Goal: Task Accomplishment & Management: Complete application form

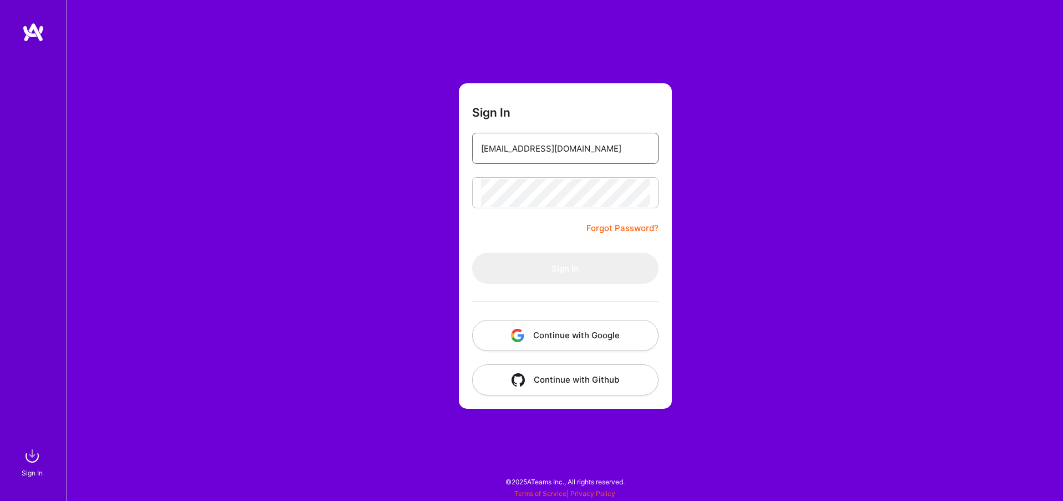
click at [581, 142] on input "purbanski@interia.pl" at bounding box center [565, 148] width 169 height 28
click at [491, 243] on form "Sign In purbanski@interia.pl Forgot Password? Sign In Continue with Google Cont…" at bounding box center [565, 245] width 213 height 325
click at [567, 149] on input "purbanski@interia.pl" at bounding box center [565, 148] width 169 height 28
type input "purbanski@interia.pl"
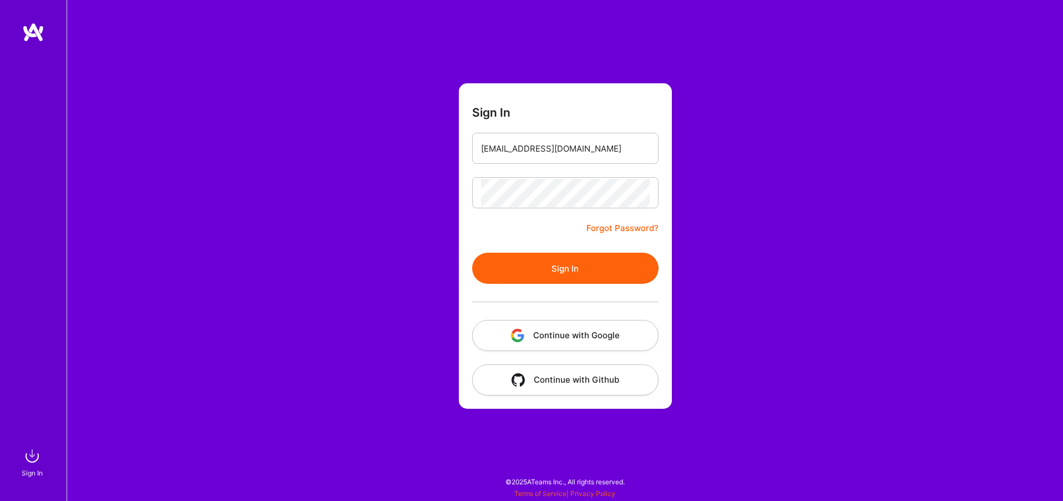
click at [543, 268] on button "Sign In" at bounding box center [565, 268] width 186 height 31
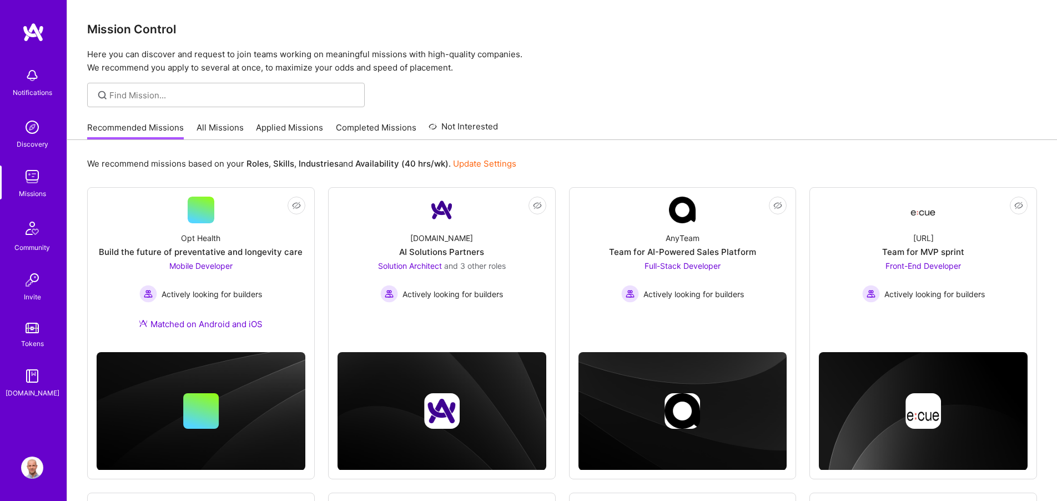
click at [224, 130] on link "All Missions" at bounding box center [219, 131] width 47 height 18
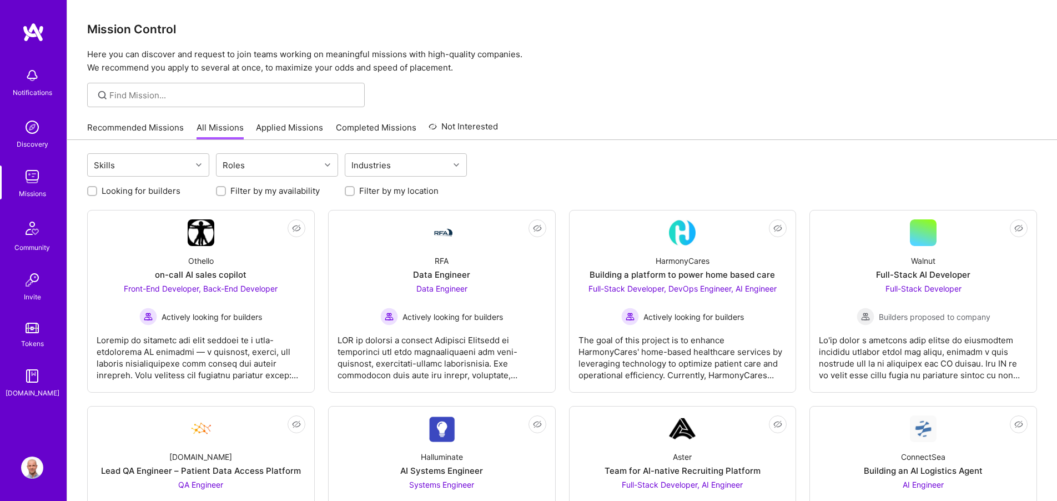
click at [351, 191] on input "Filter by my location" at bounding box center [351, 192] width 8 height 8
checkbox input "true"
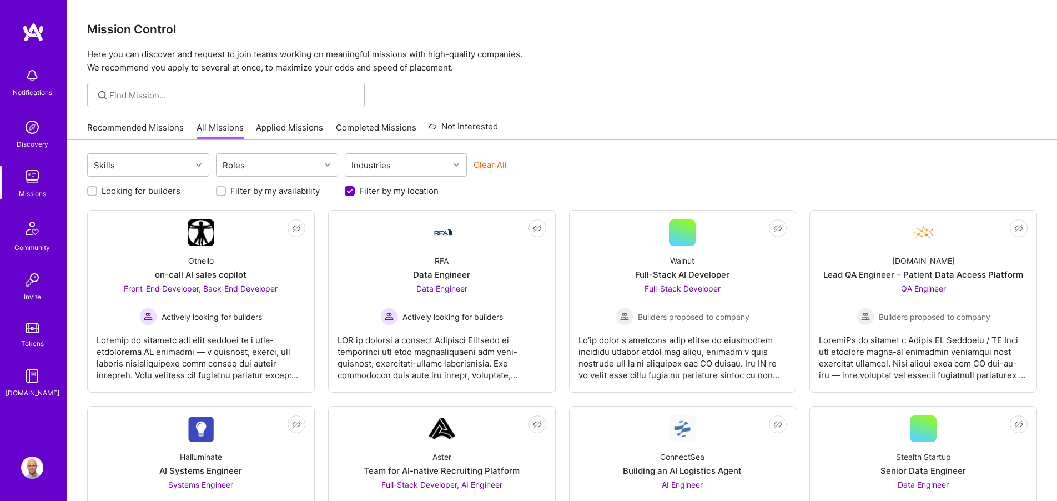
click at [91, 194] on input "Looking for builders" at bounding box center [93, 192] width 8 height 8
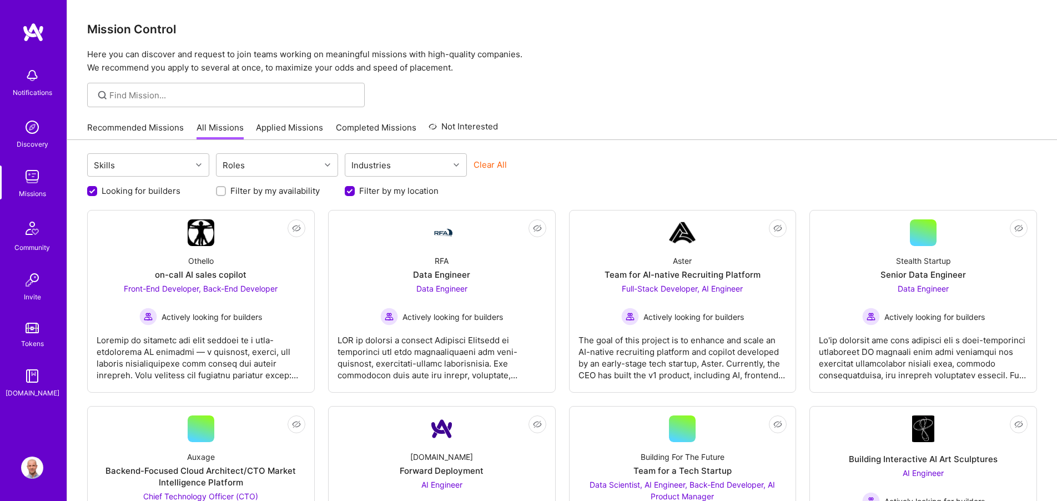
click at [91, 194] on input "Looking for builders" at bounding box center [93, 191] width 10 height 10
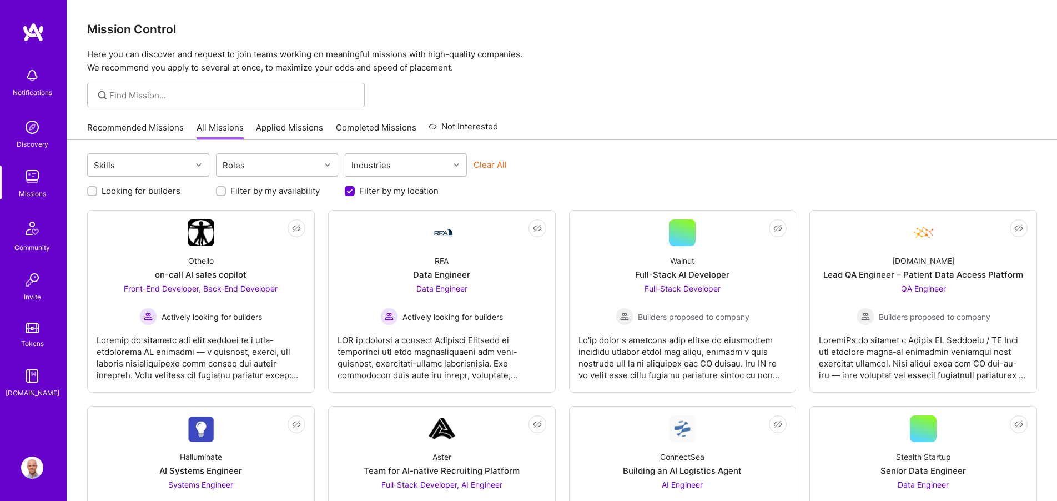
click at [120, 185] on label "Looking for builders" at bounding box center [141, 191] width 79 height 12
click at [97, 188] on input "Looking for builders" at bounding box center [93, 192] width 8 height 8
checkbox input "true"
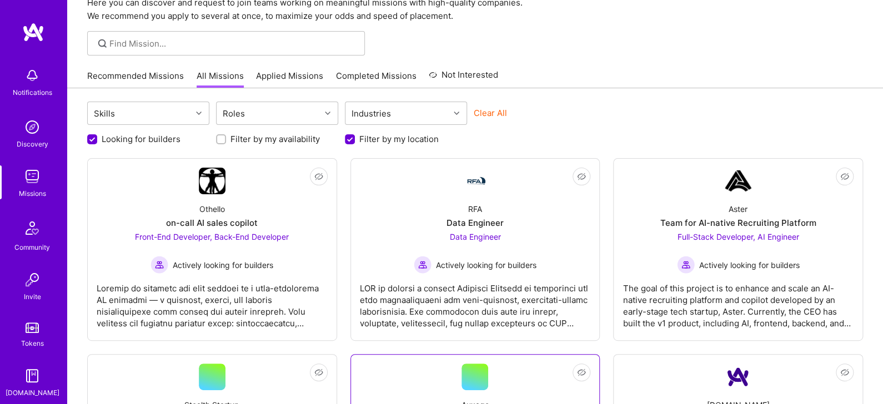
scroll to position [24, 0]
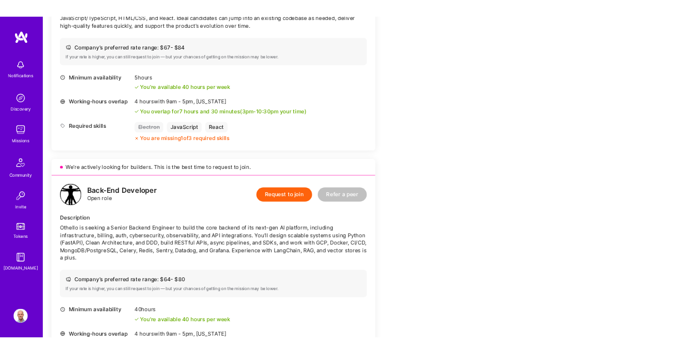
scroll to position [553, 0]
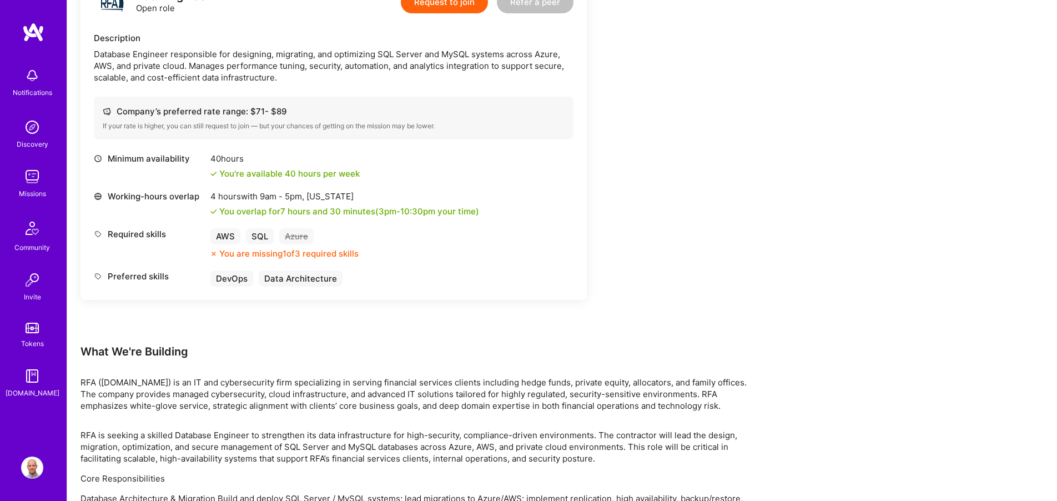
scroll to position [506, 0]
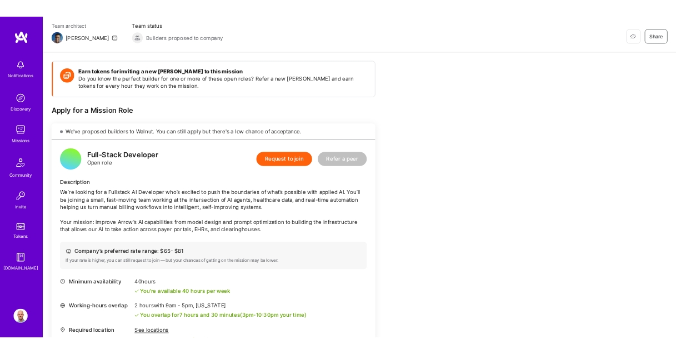
scroll to position [72, 0]
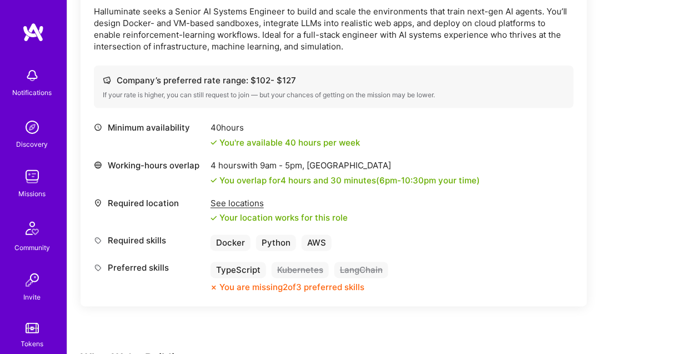
scroll to position [363, 0]
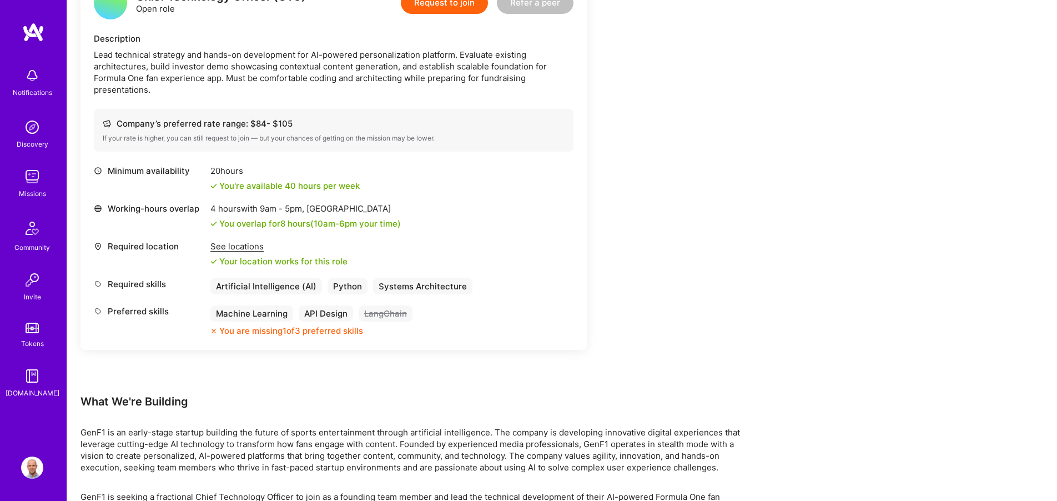
scroll to position [493, 0]
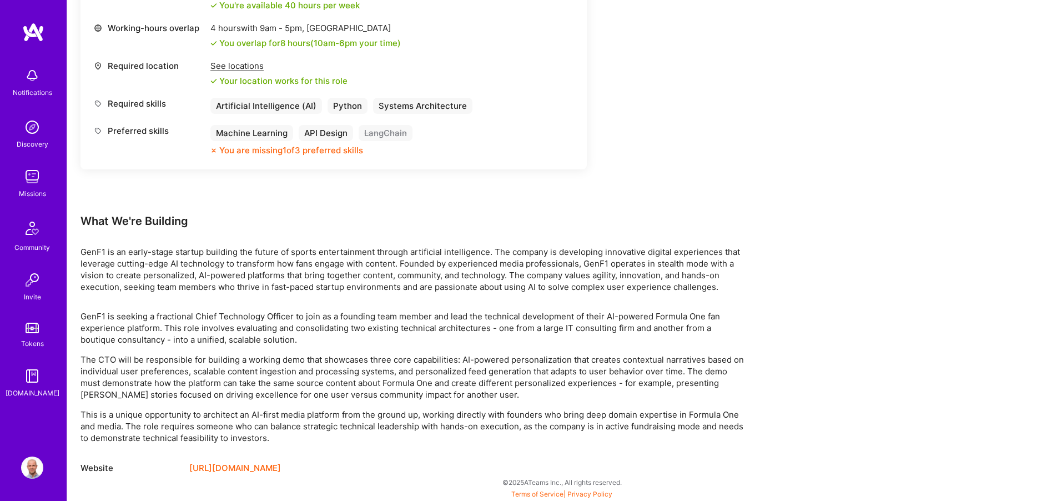
click at [249, 465] on link "https://upshift.london/" at bounding box center [235, 467] width 92 height 13
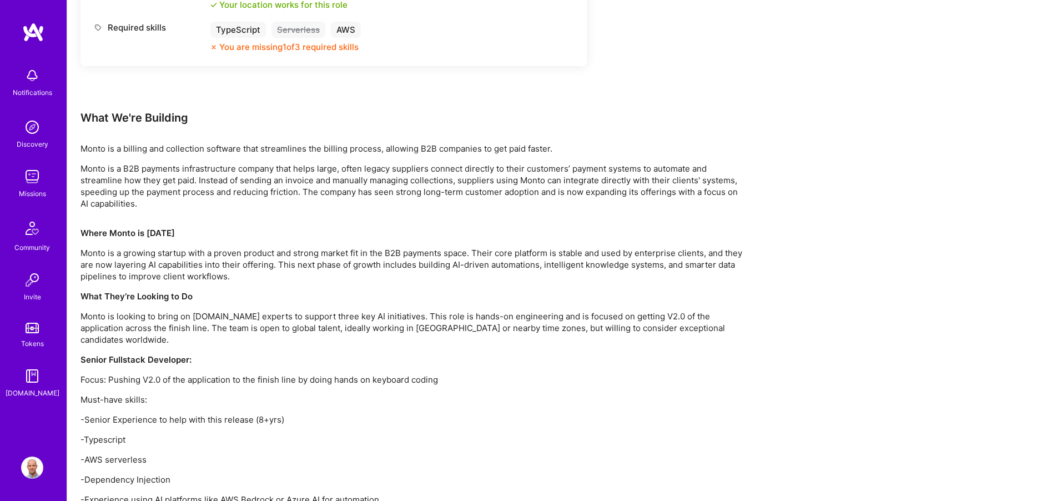
scroll to position [639, 0]
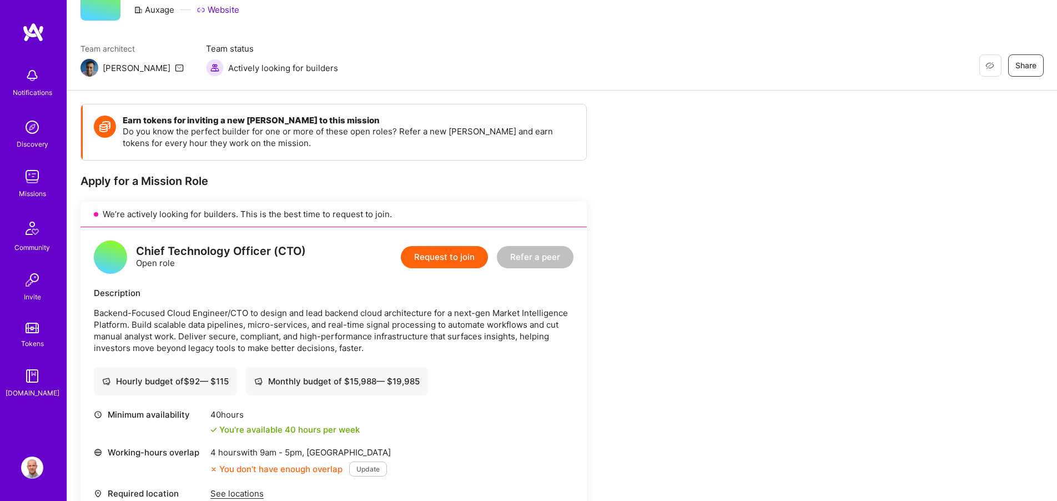
scroll to position [48, 0]
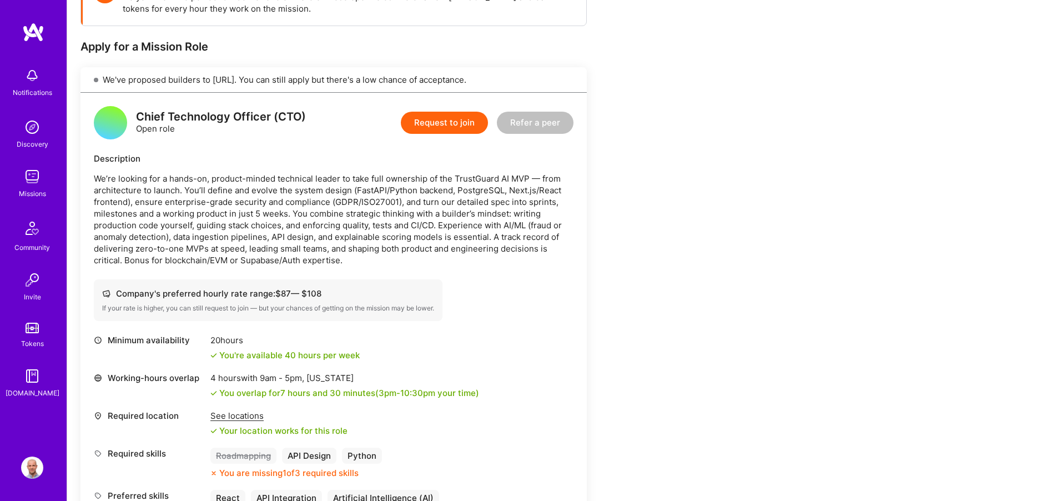
scroll to position [205, 0]
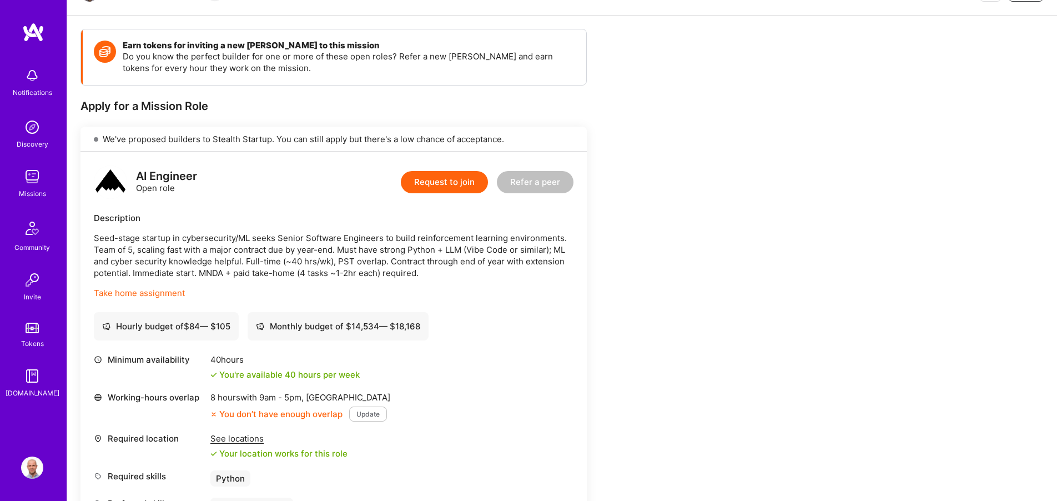
scroll to position [132, 0]
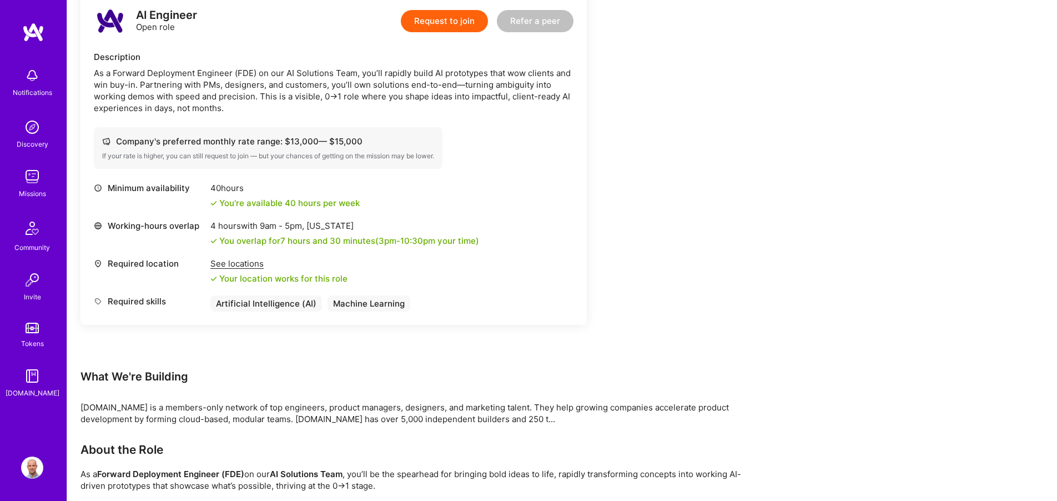
scroll to position [294, 0]
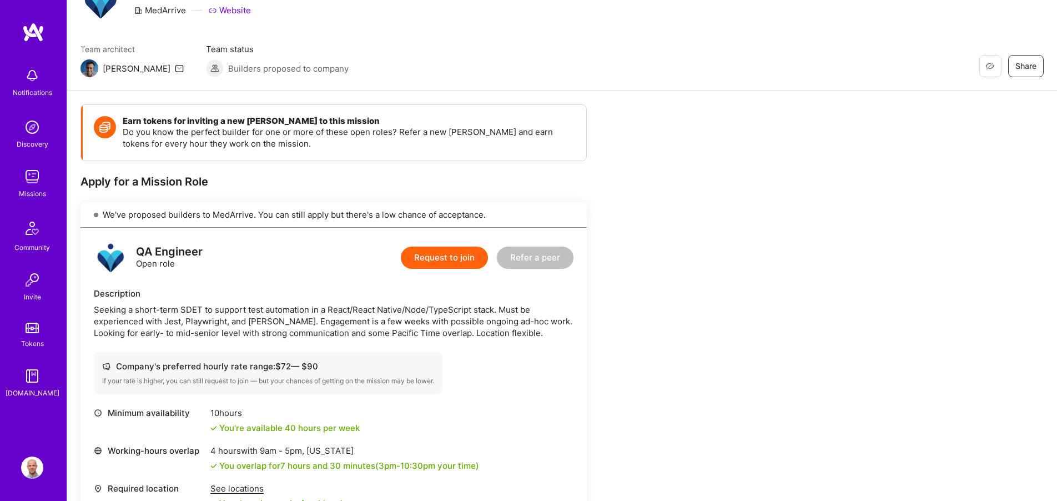
scroll to position [95, 0]
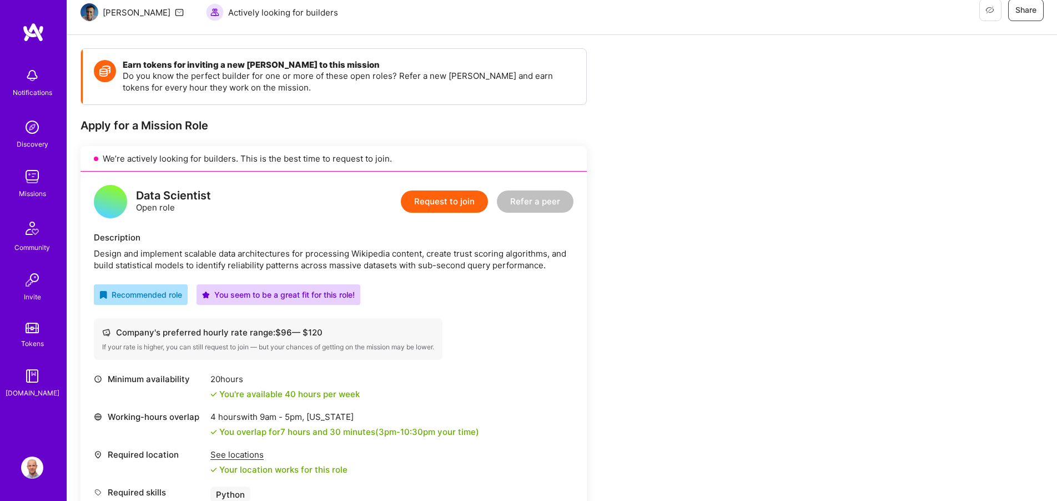
scroll to position [114, 0]
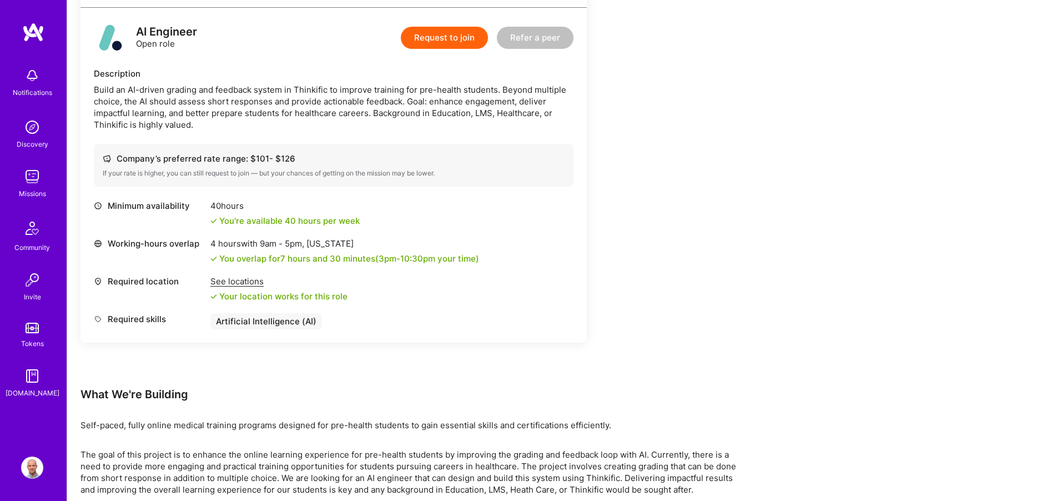
scroll to position [329, 0]
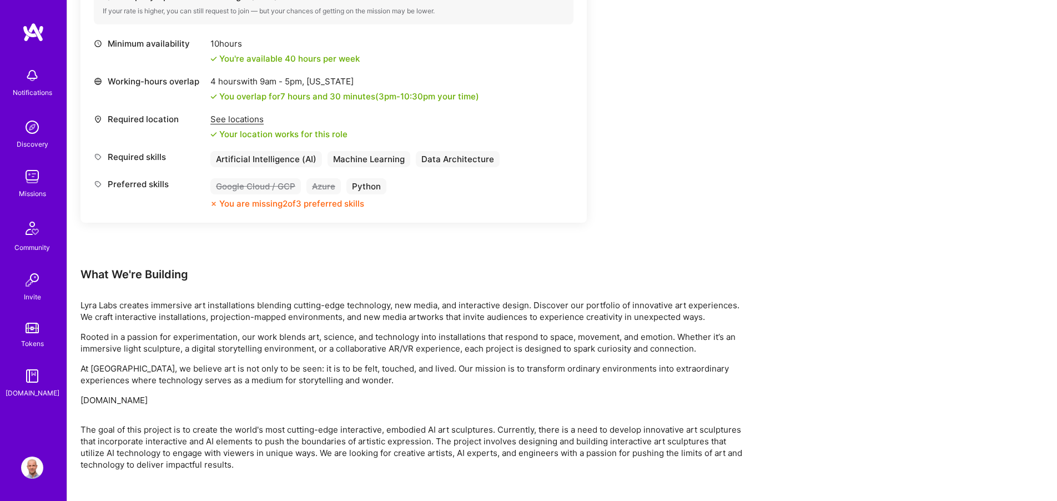
scroll to position [441, 0]
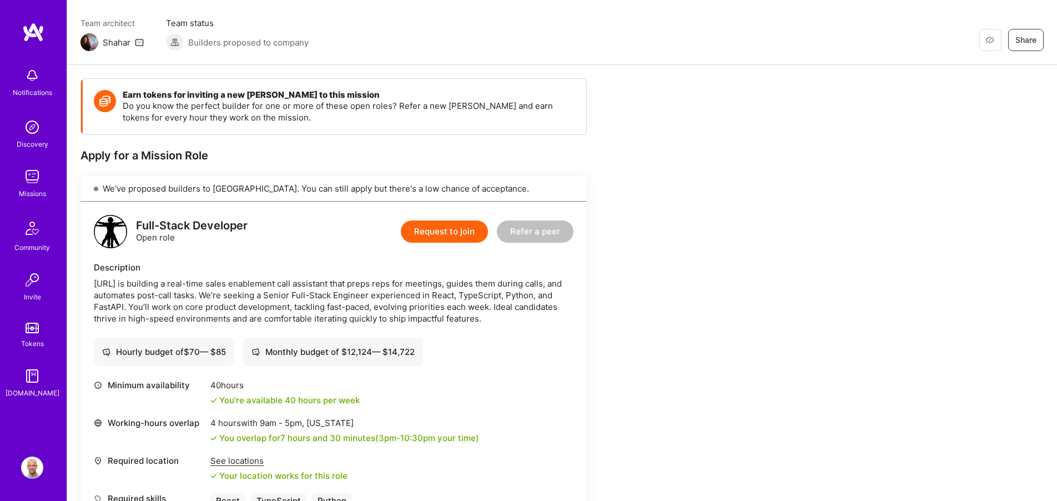
scroll to position [84, 0]
click at [448, 228] on button "Request to join" at bounding box center [444, 231] width 87 height 22
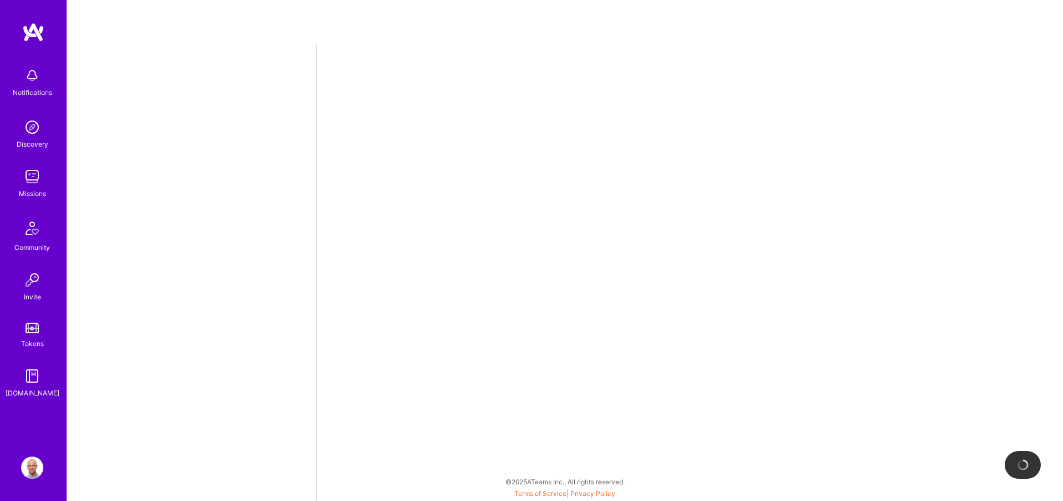
select select "PL"
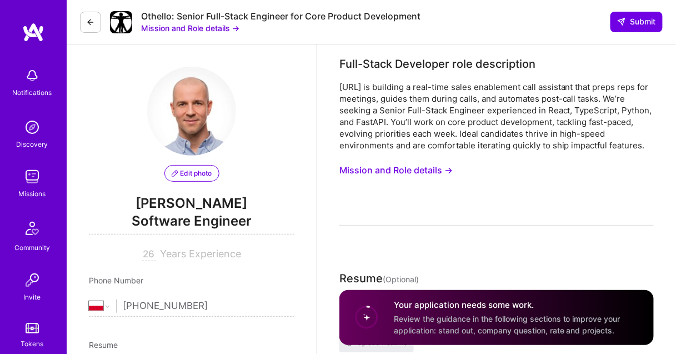
scroll to position [1, 0]
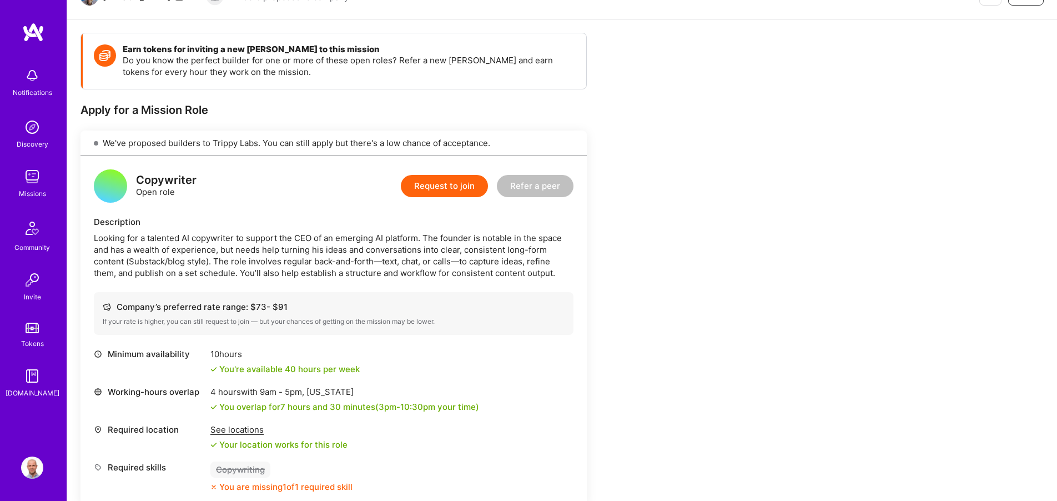
scroll to position [137, 0]
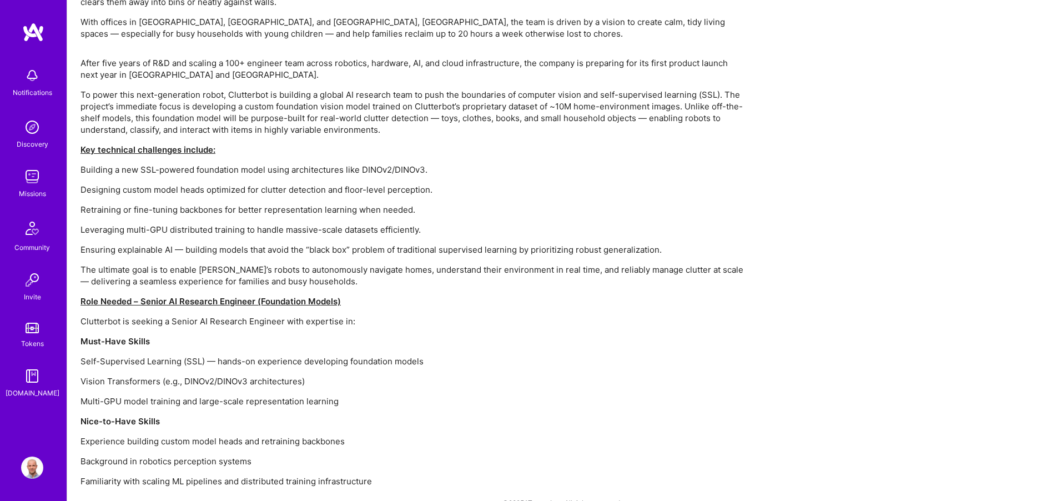
scroll to position [706, 0]
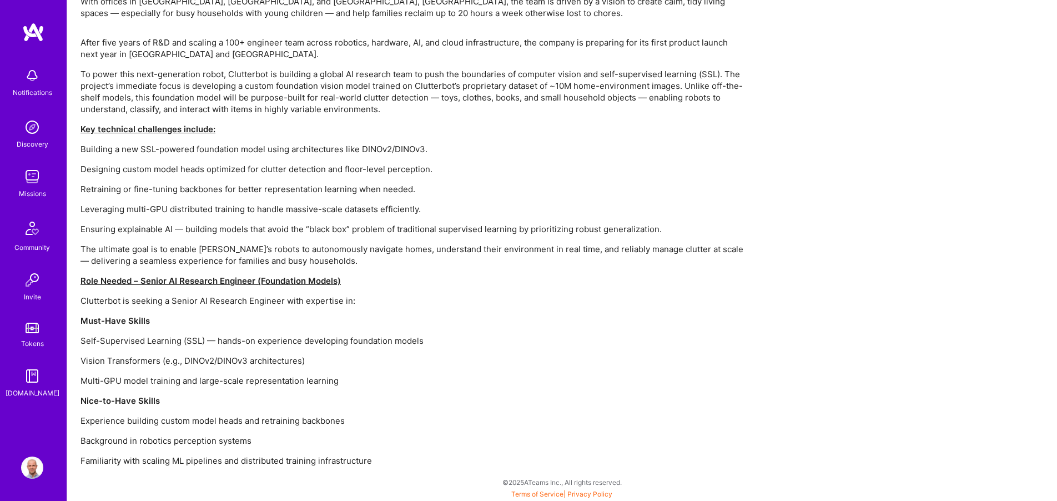
click at [738, 313] on div "After five years of R&D and scaling a 100+ engineer team across robotics, hardw…" at bounding box center [413, 252] width 666 height 430
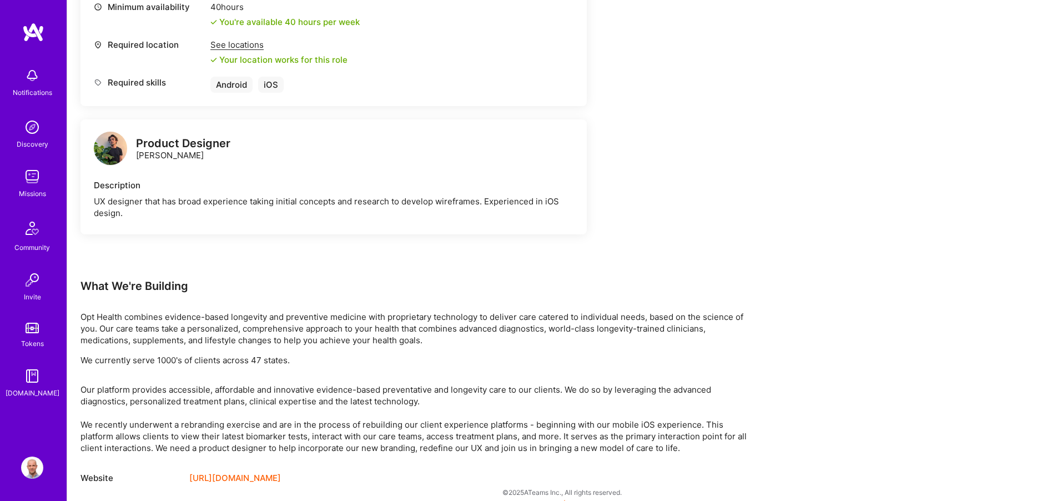
scroll to position [512, 0]
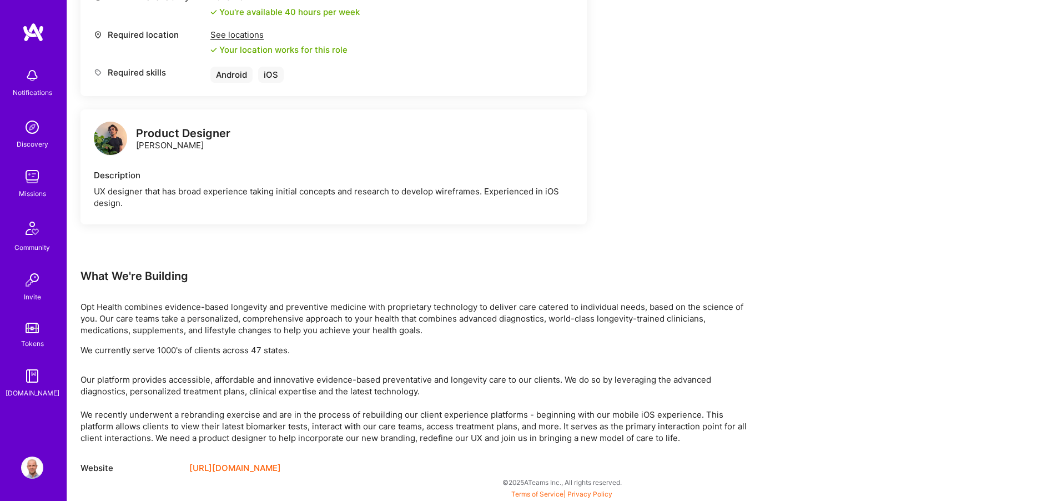
click at [238, 470] on link "https://getopt.com/" at bounding box center [235, 467] width 92 height 13
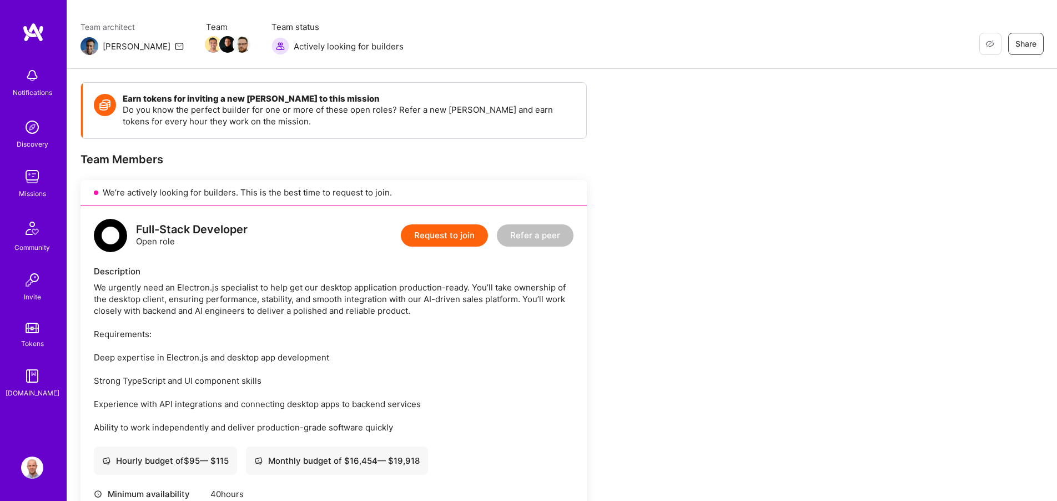
scroll to position [82, 0]
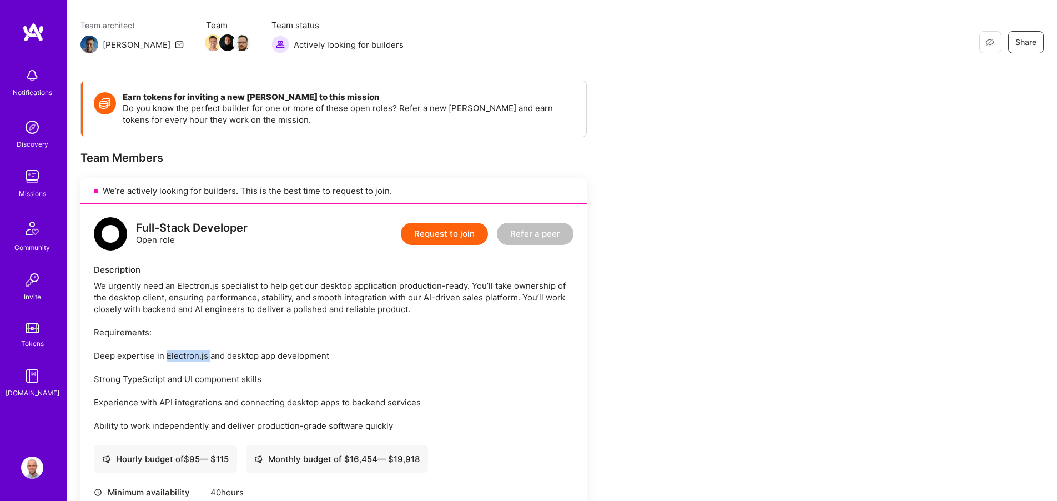
drag, startPoint x: 207, startPoint y: 354, endPoint x: 166, endPoint y: 350, distance: 41.3
click at [166, 350] on div "We urgently need an Electron.js specialist to help get our desktop application …" at bounding box center [334, 356] width 480 height 152
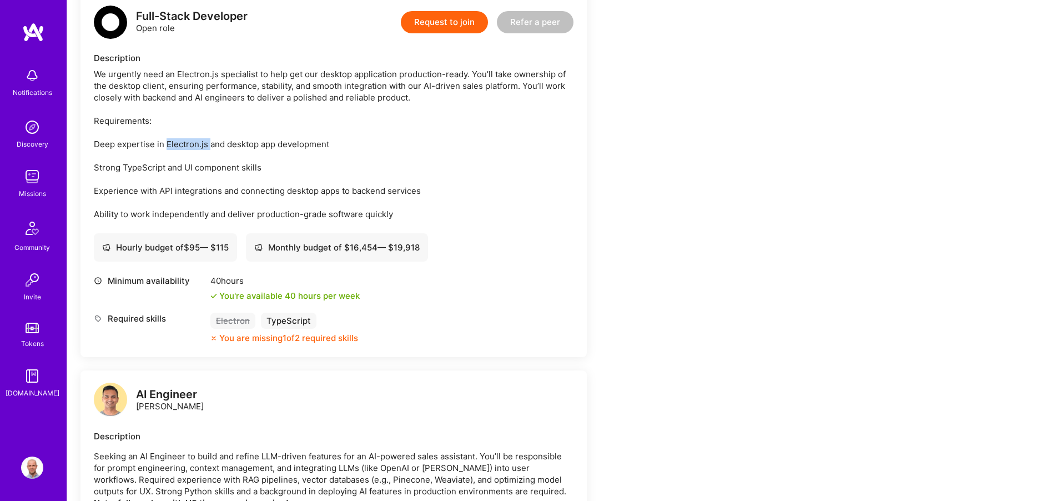
scroll to position [285, 0]
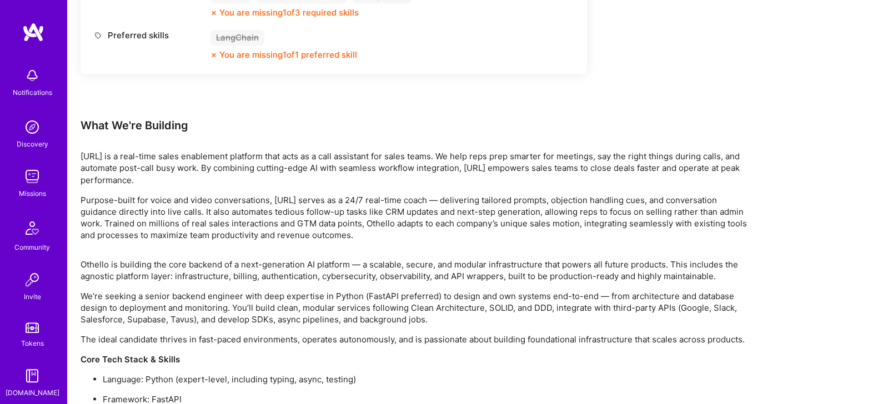
scroll to position [928, 0]
